Goal: Information Seeking & Learning: Check status

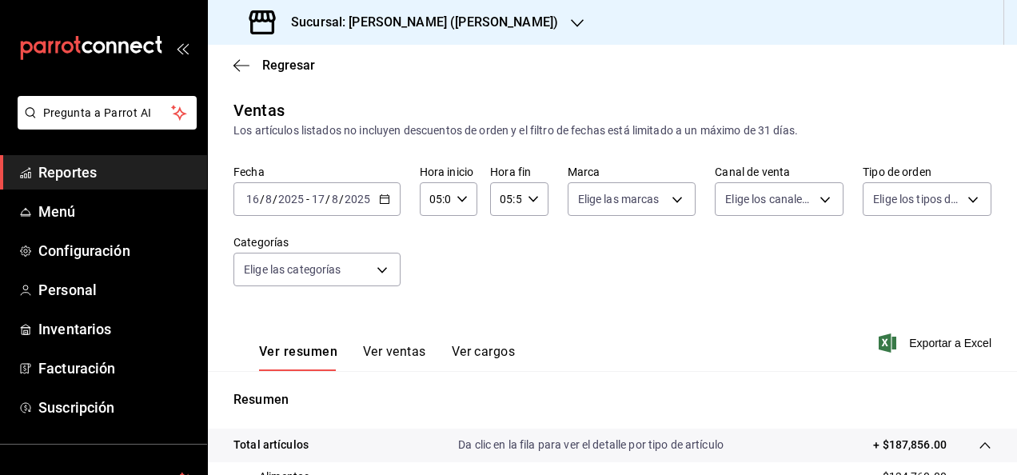
scroll to position [98, 0]
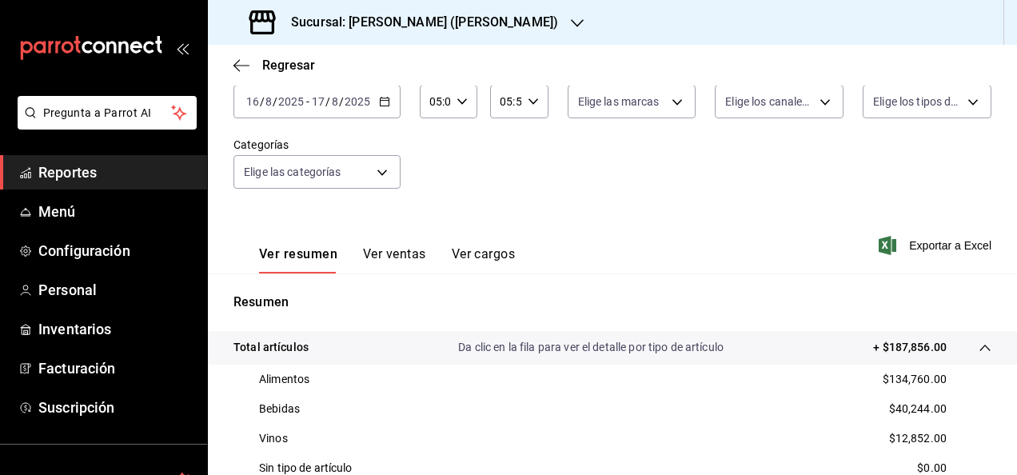
click at [389, 94] on div "[DATE] [DATE] - [DATE] [DATE]" at bounding box center [316, 102] width 167 height 34
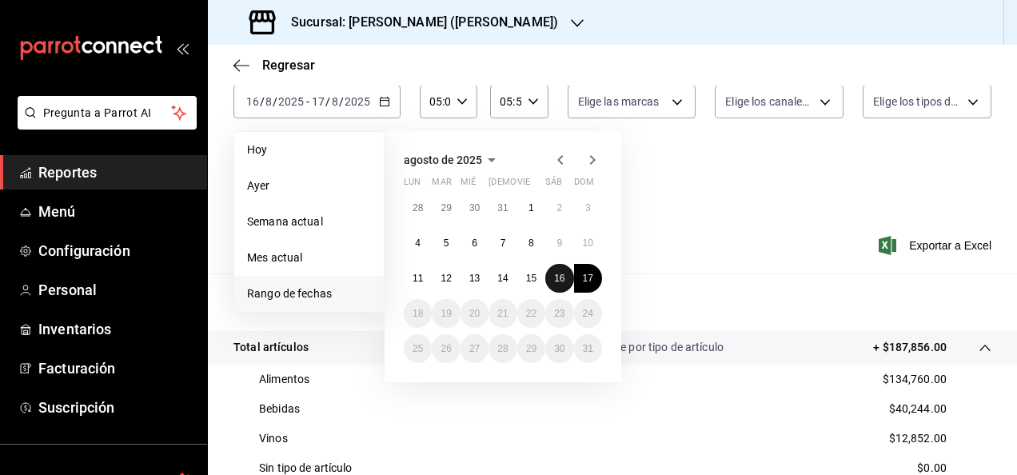
click at [551, 279] on button "16" at bounding box center [559, 278] width 28 height 29
click at [583, 278] on abbr "17" at bounding box center [588, 278] width 10 height 11
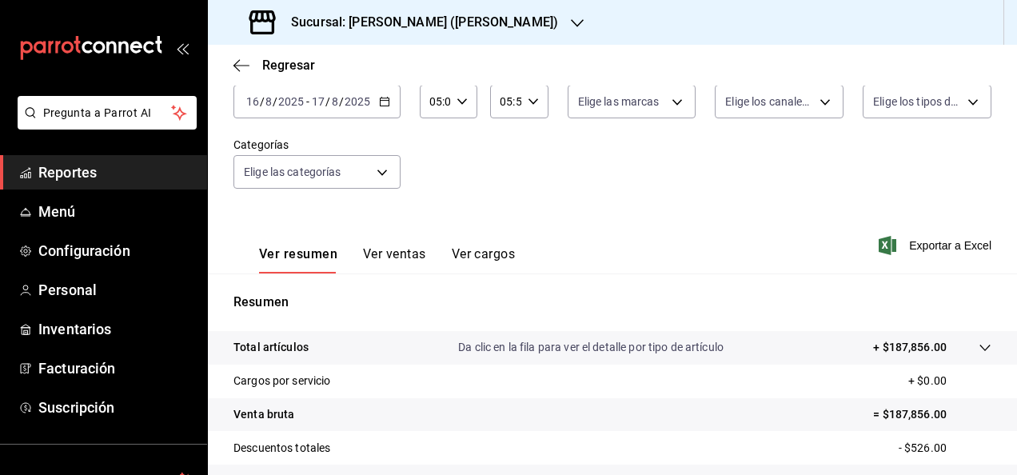
click at [672, 340] on p "Da clic en la fila para ver el detalle por tipo de artículo" at bounding box center [590, 347] width 265 height 17
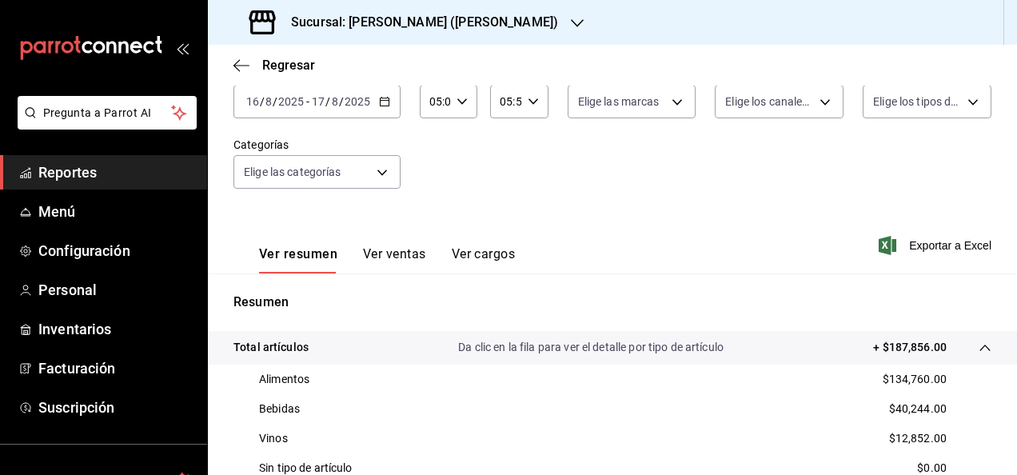
click at [102, 173] on span "Reportes" at bounding box center [116, 172] width 156 height 22
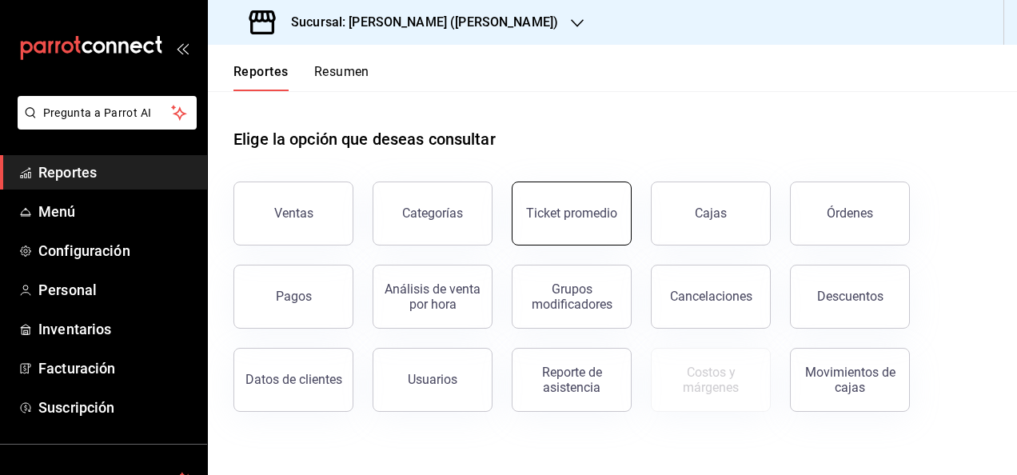
click at [572, 211] on div "Ticket promedio" at bounding box center [571, 212] width 91 height 15
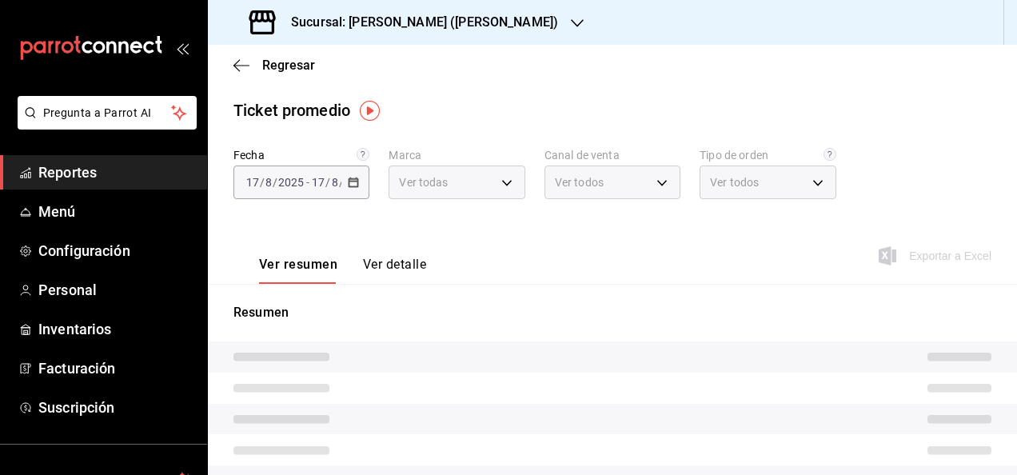
type input "3e284276-a834-4a39-bc59-2edda2d06158"
type input "PARROT,UBER_EATS,RAPPI,DIDI_FOOD,ONLINE"
type input "e22fa5c9-a89e-41b0-8860-3ae797de52dc,d5ed7011-f835-4d0c-a8fc-5f0f01446209,0cbc4…"
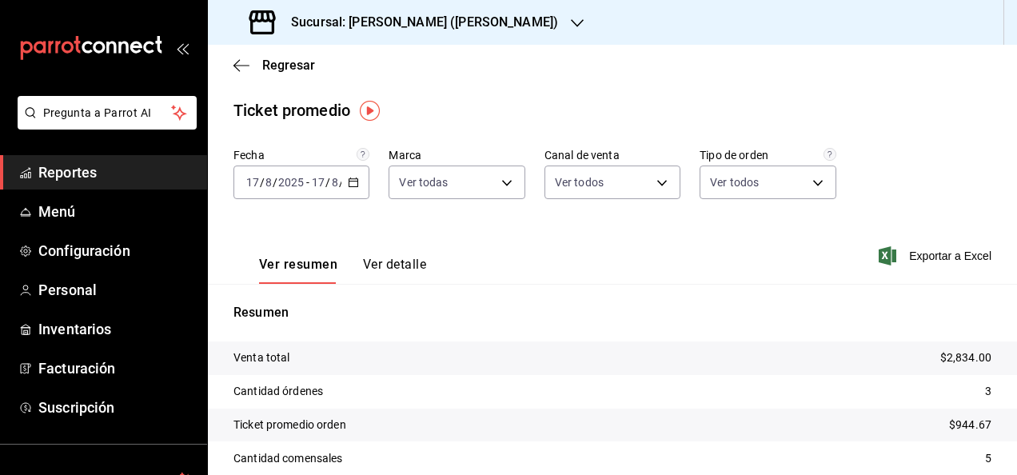
click at [348, 182] on icon "button" at bounding box center [353, 182] width 11 height 11
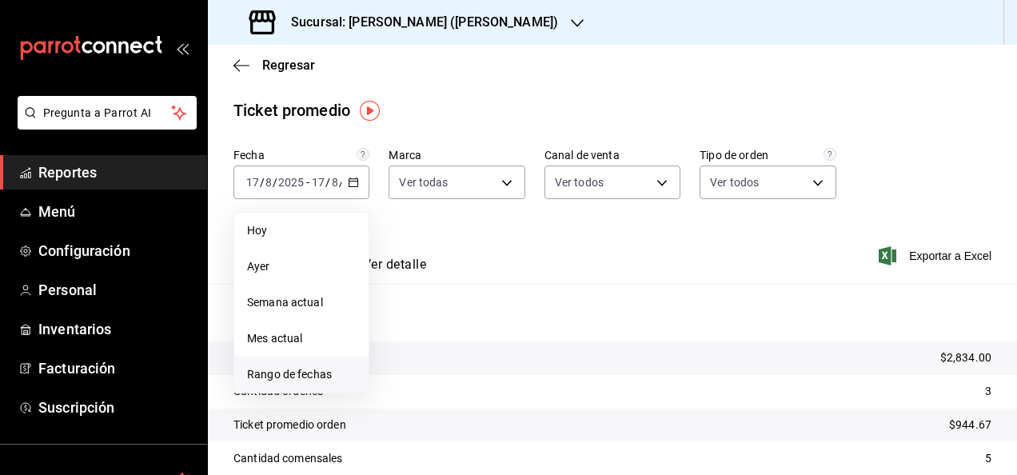
click at [293, 362] on li "Rango de fechas" at bounding box center [301, 374] width 134 height 36
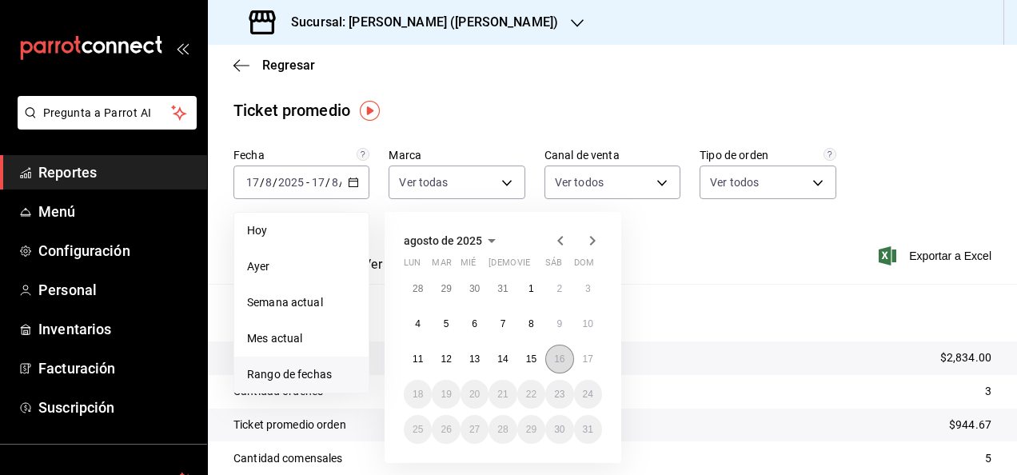
click at [552, 356] on button "16" at bounding box center [559, 358] width 28 height 29
